Goal: Find contact information

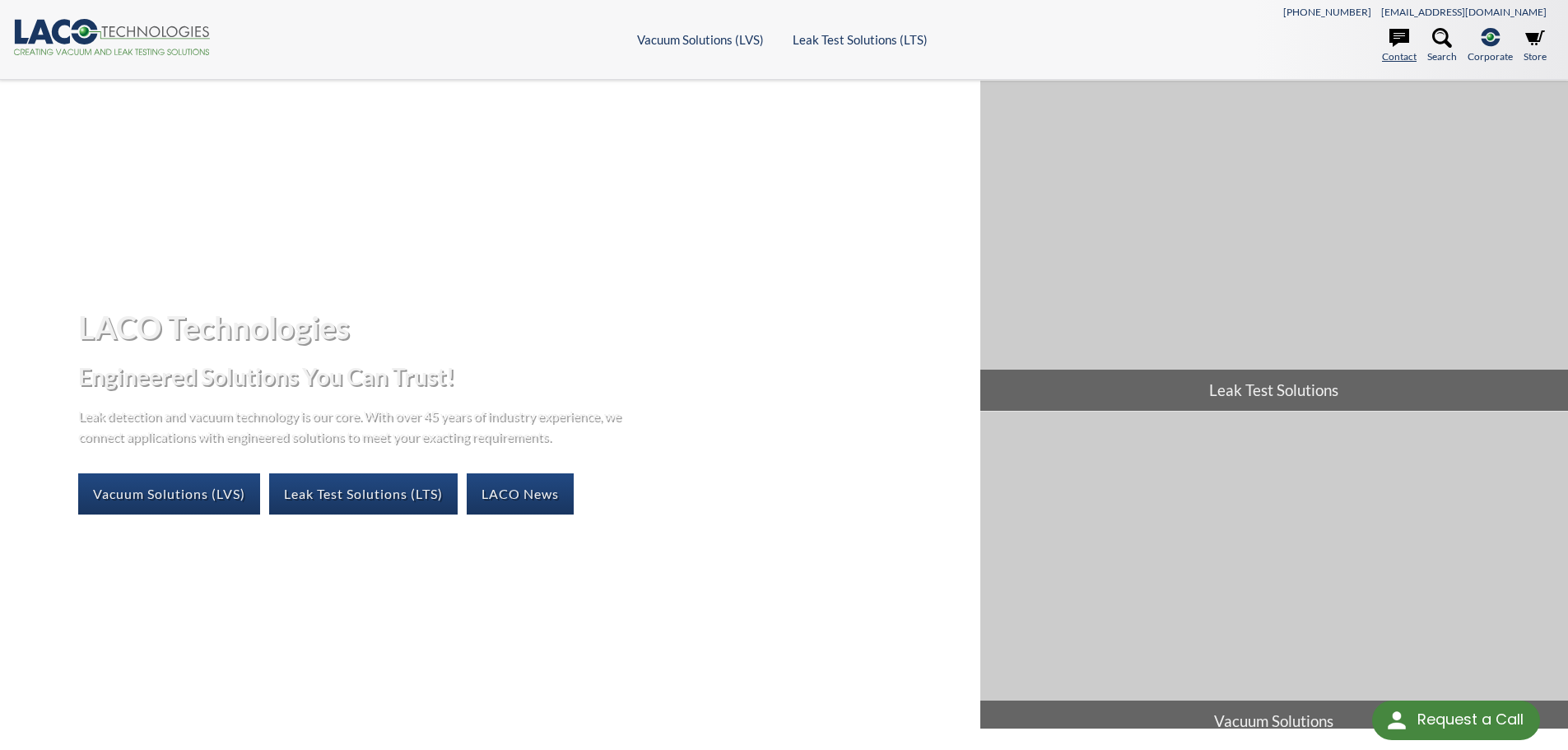
click at [1393, 37] on icon at bounding box center [1399, 37] width 20 height 18
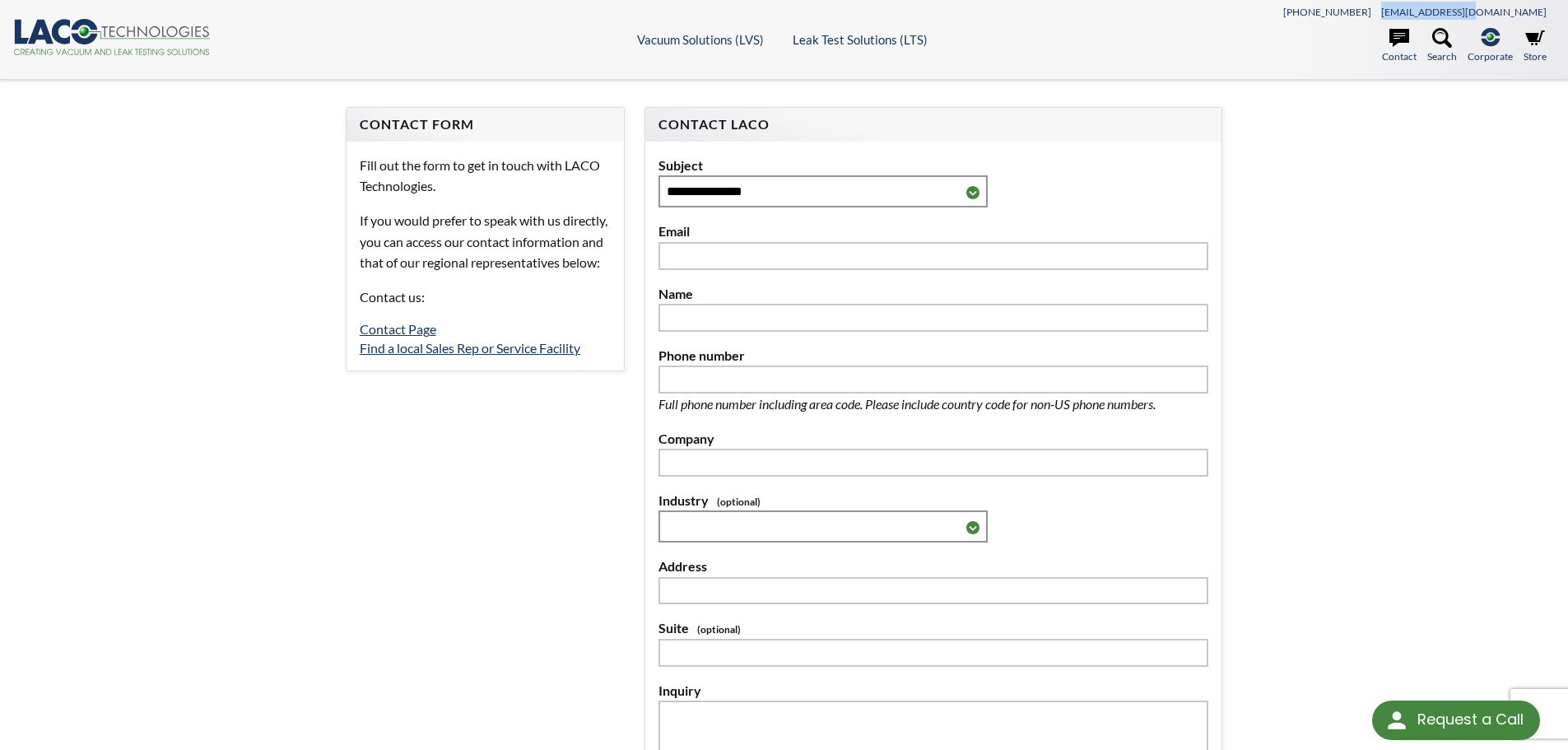
drag, startPoint x: 1547, startPoint y: 11, endPoint x: 1463, endPoint y: 25, distance: 85.2
click at [1463, 25] on nav "[PHONE_NUMBER] [EMAIL_ADDRESS][DOMAIN_NAME] Contact Search .st-0{fill:#193661;}…" at bounding box center [1362, 39] width 385 height 59
copy link "[EMAIL_ADDRESS][DOMAIN_NAME]"
